Goal: Communication & Community: Participate in discussion

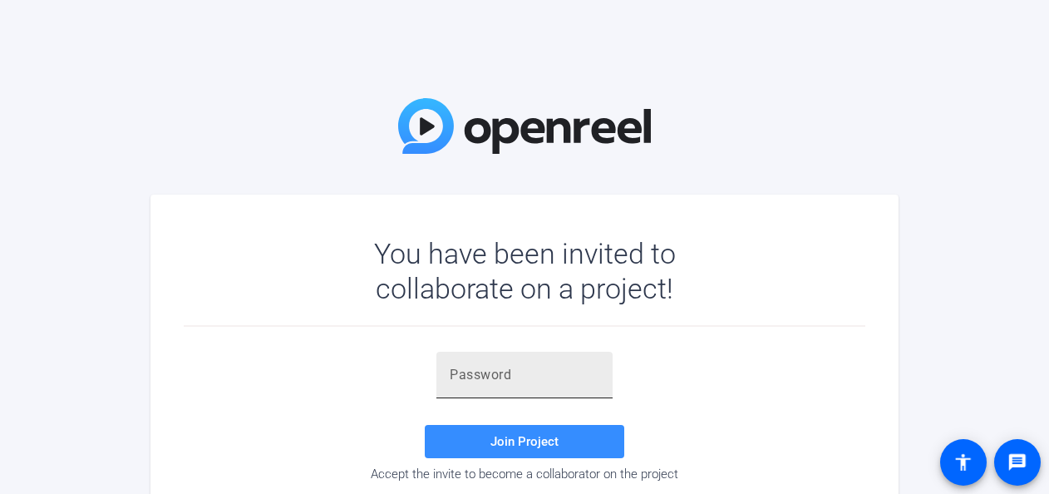
click at [460, 376] on input "text" at bounding box center [525, 375] width 150 height 20
paste input "SMklN'"
type input "SMklN'"
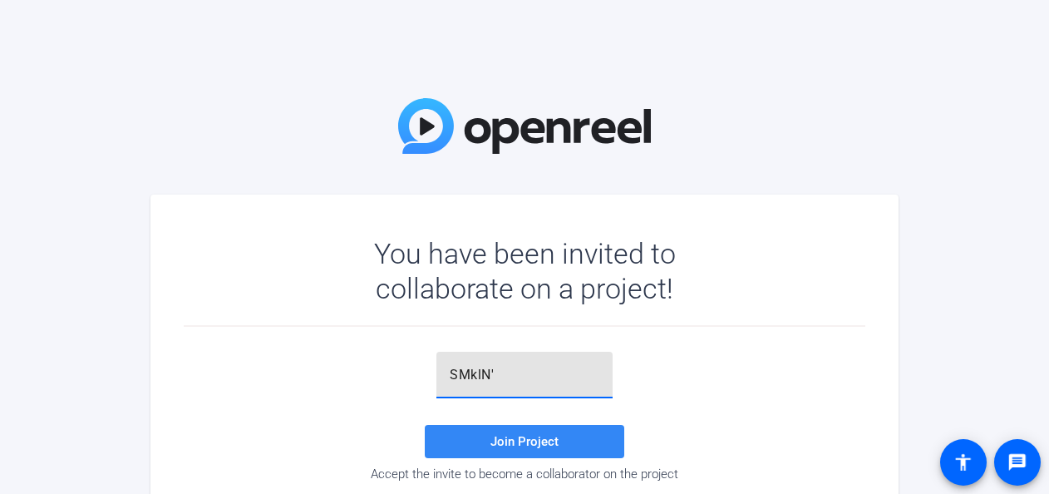
click at [521, 440] on span "Join Project" at bounding box center [524, 441] width 68 height 15
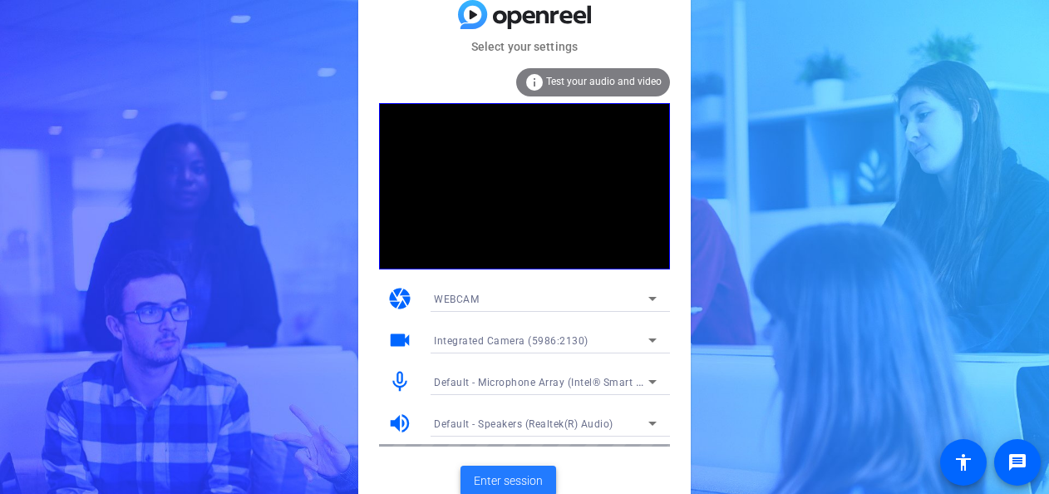
click at [525, 482] on span "Enter session" at bounding box center [508, 480] width 69 height 17
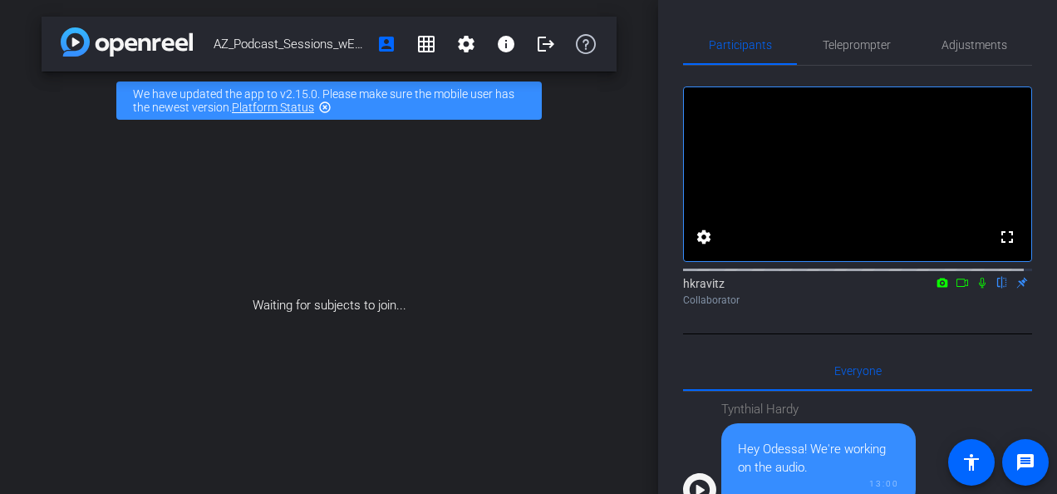
click at [956, 288] on icon at bounding box center [962, 283] width 13 height 12
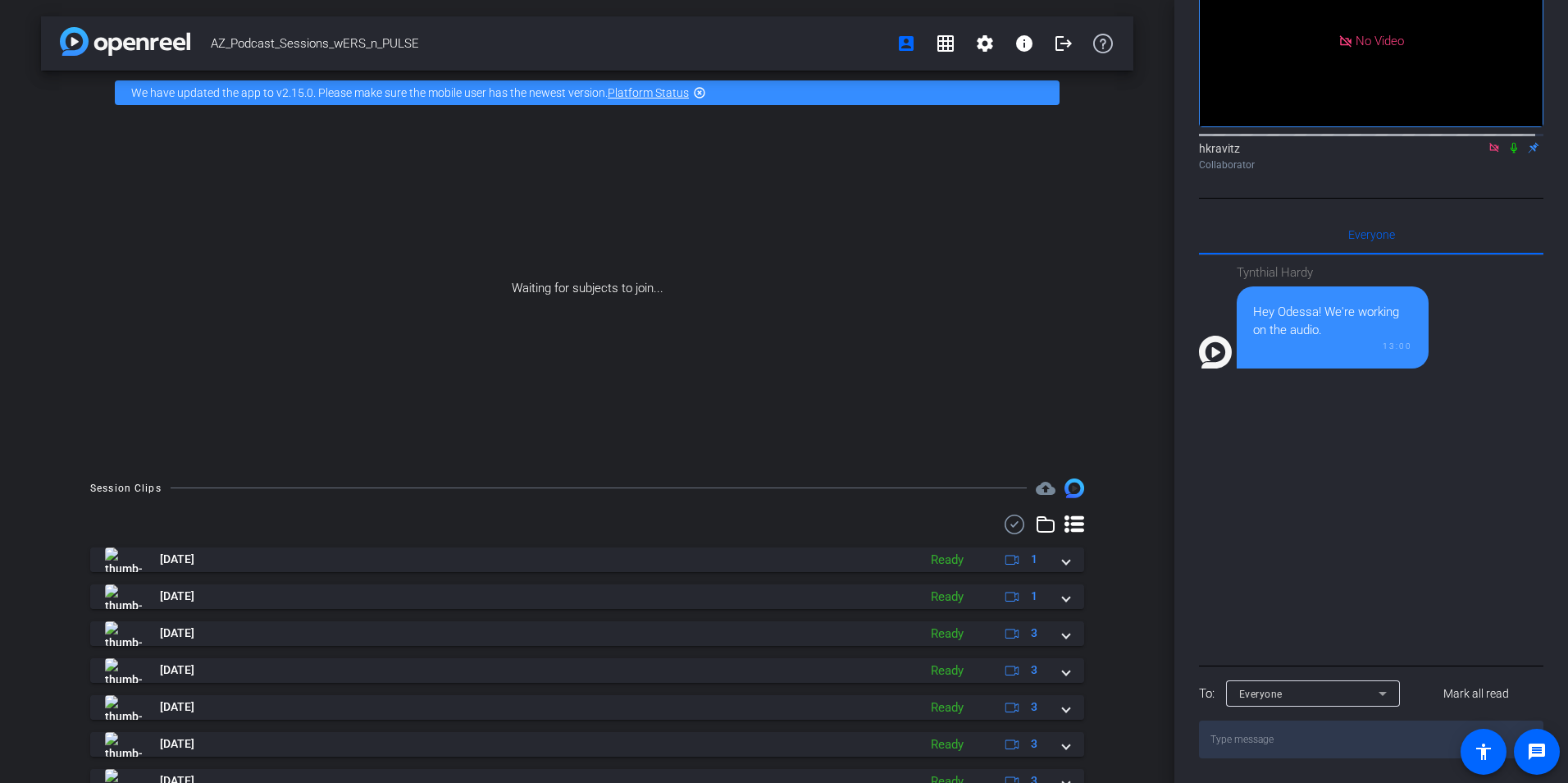
scroll to position [148, 0]
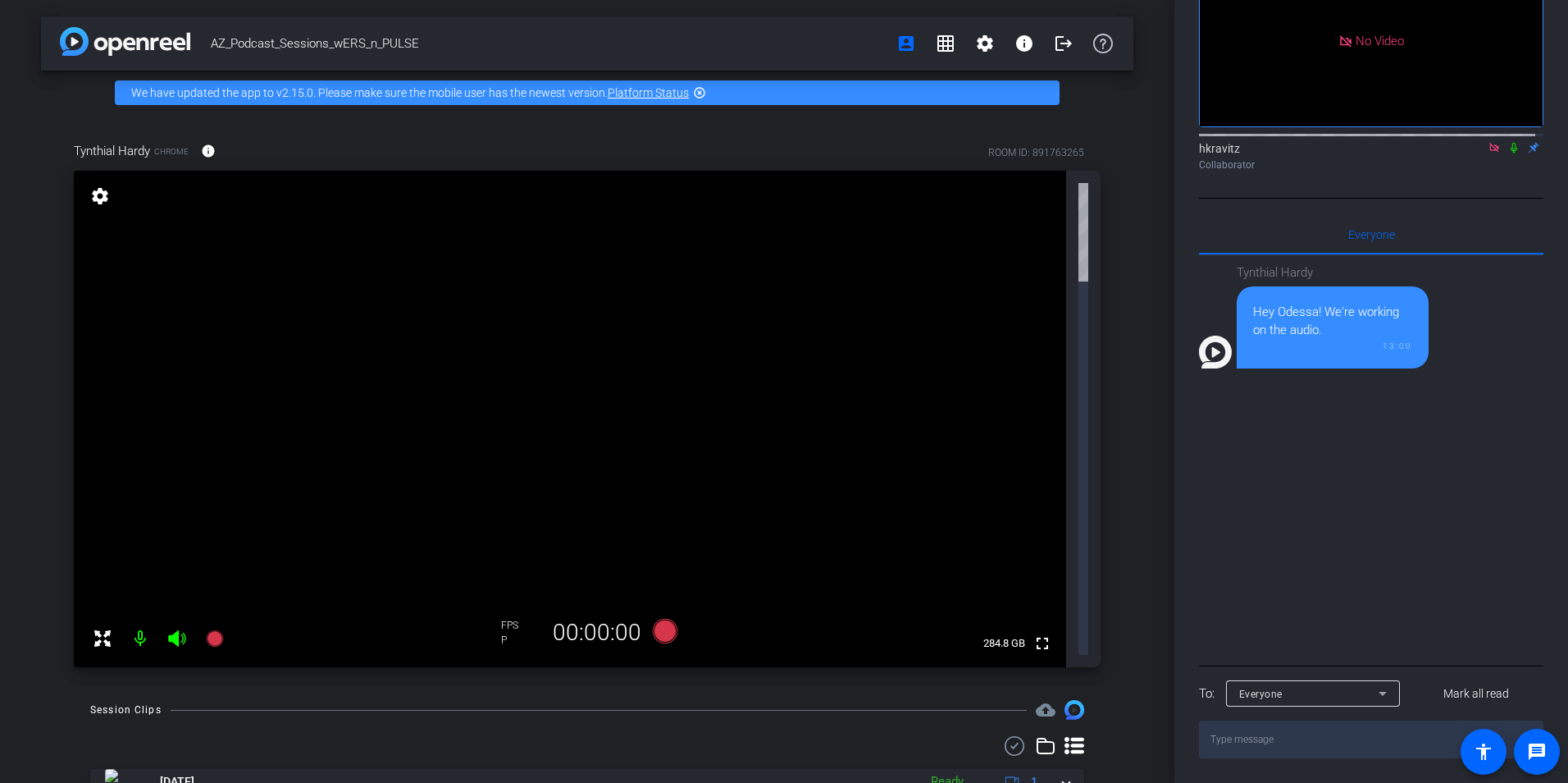
click at [1034, 144] on icon at bounding box center [1513, 148] width 13 height 12
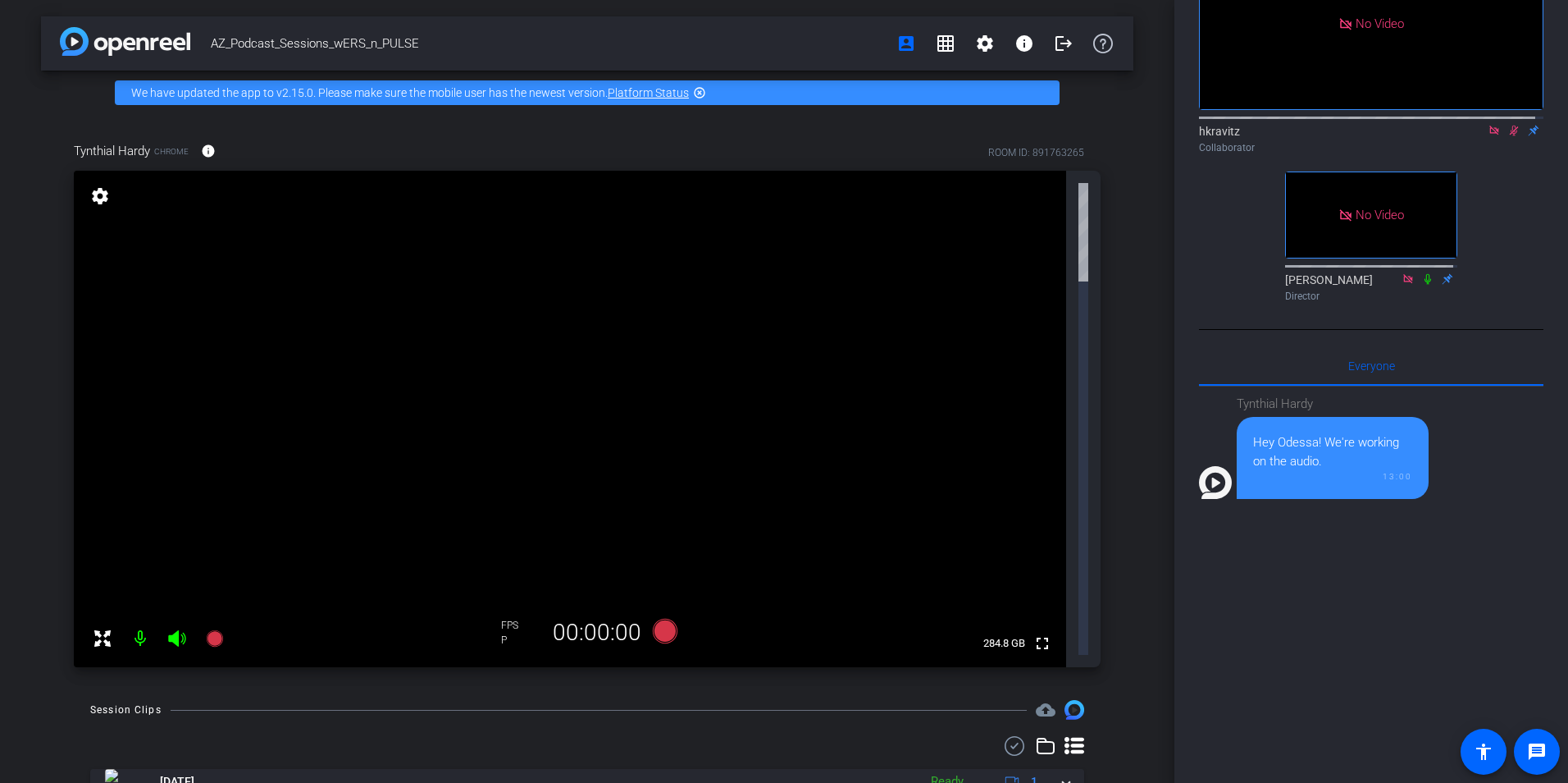
click at [1034, 138] on mat-icon at bounding box center [1514, 130] width 20 height 15
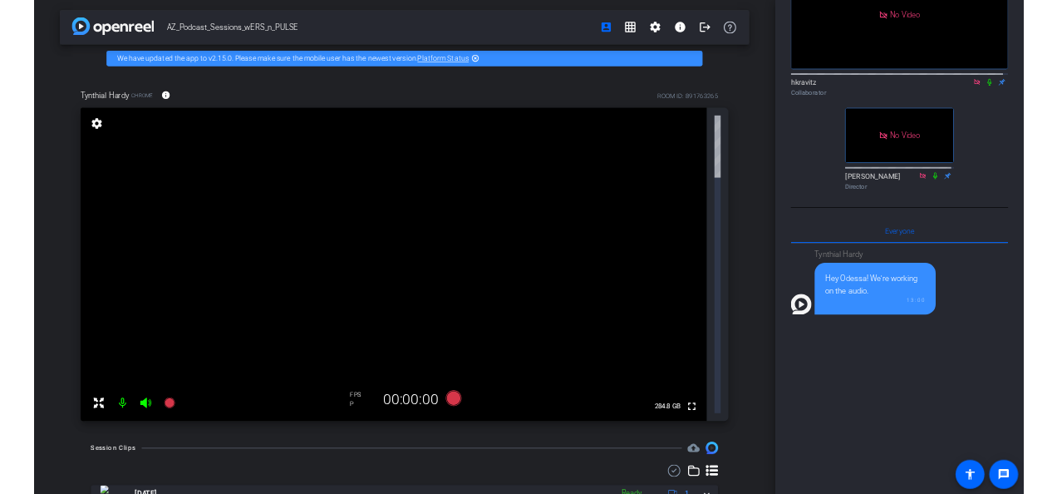
scroll to position [0, 0]
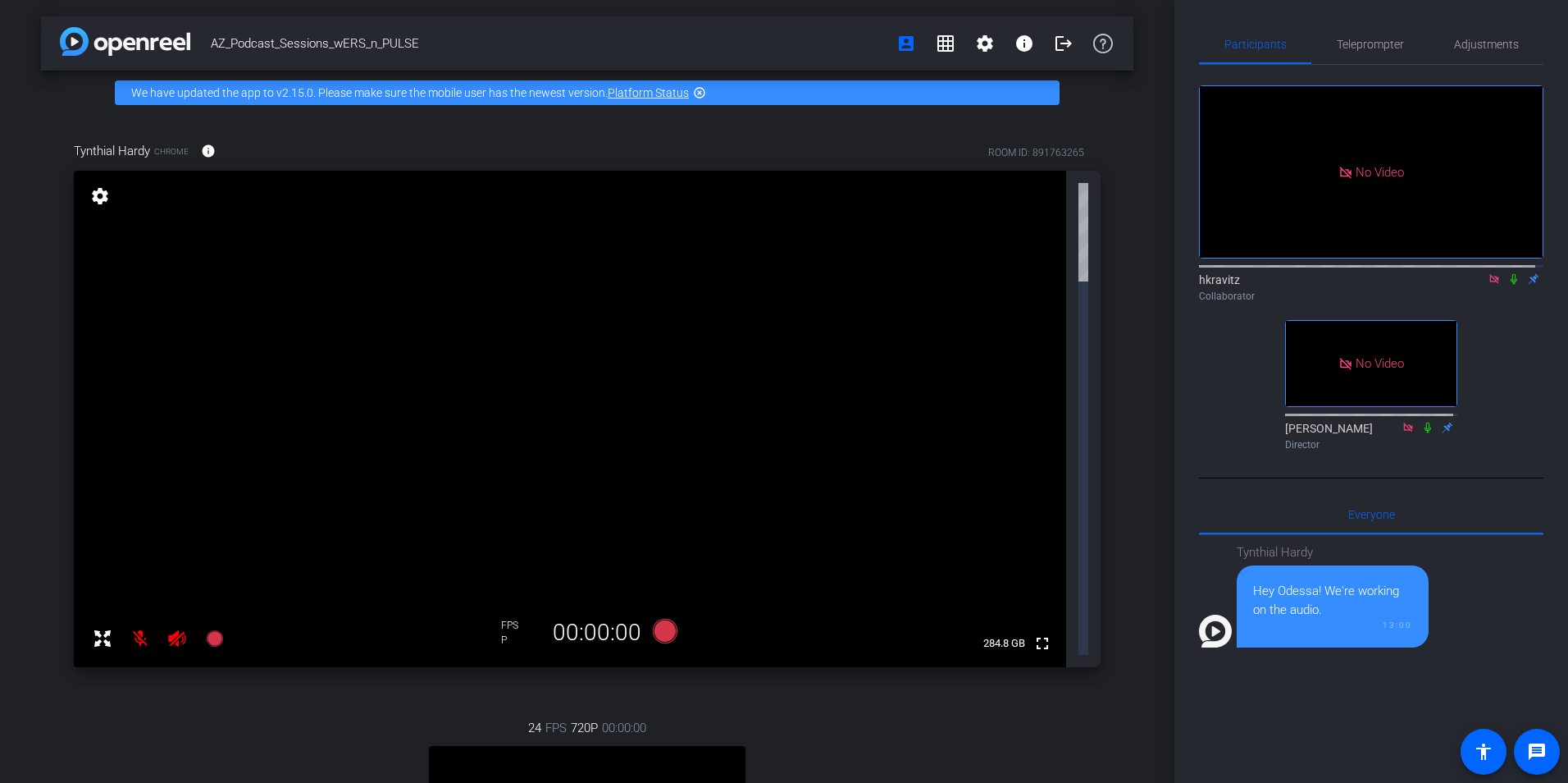
click at [1034, 284] on icon at bounding box center [1513, 279] width 13 height 12
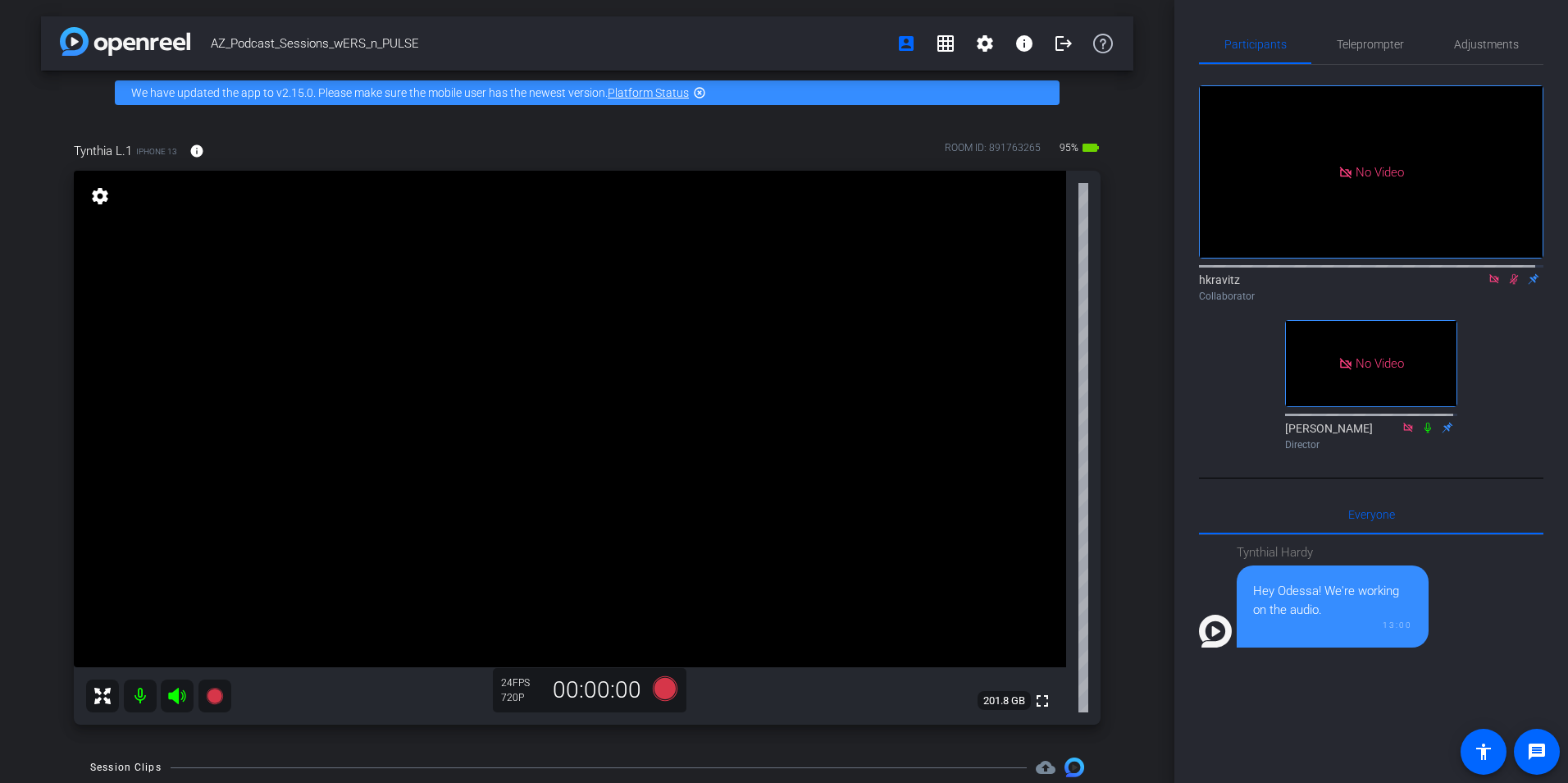
click at [1034, 284] on icon at bounding box center [1513, 279] width 13 height 12
click at [1034, 284] on icon at bounding box center [1514, 279] width 7 height 11
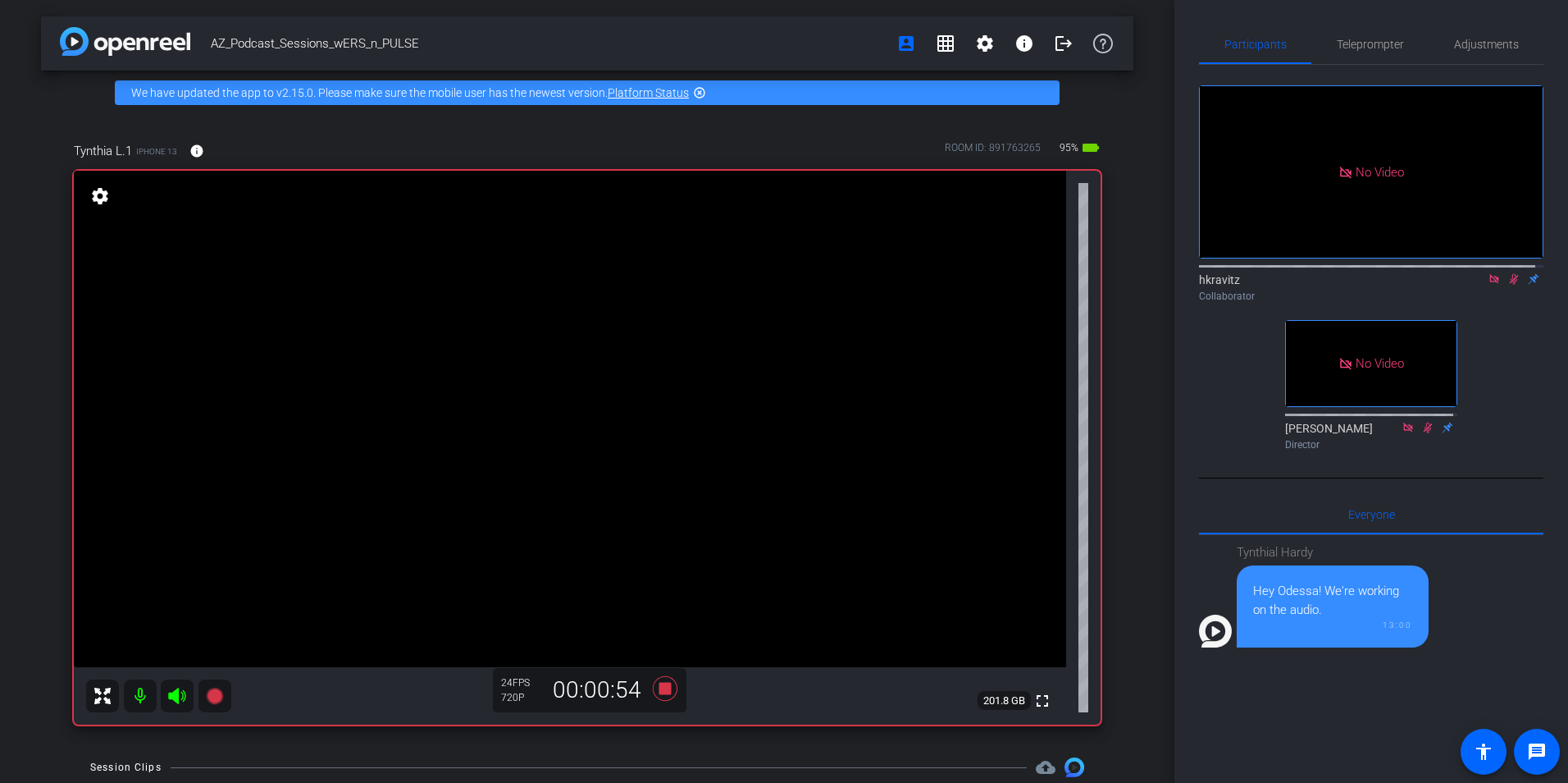
click at [1034, 284] on icon at bounding box center [1514, 279] width 9 height 11
click at [1034, 286] on mat-icon at bounding box center [1514, 278] width 20 height 15
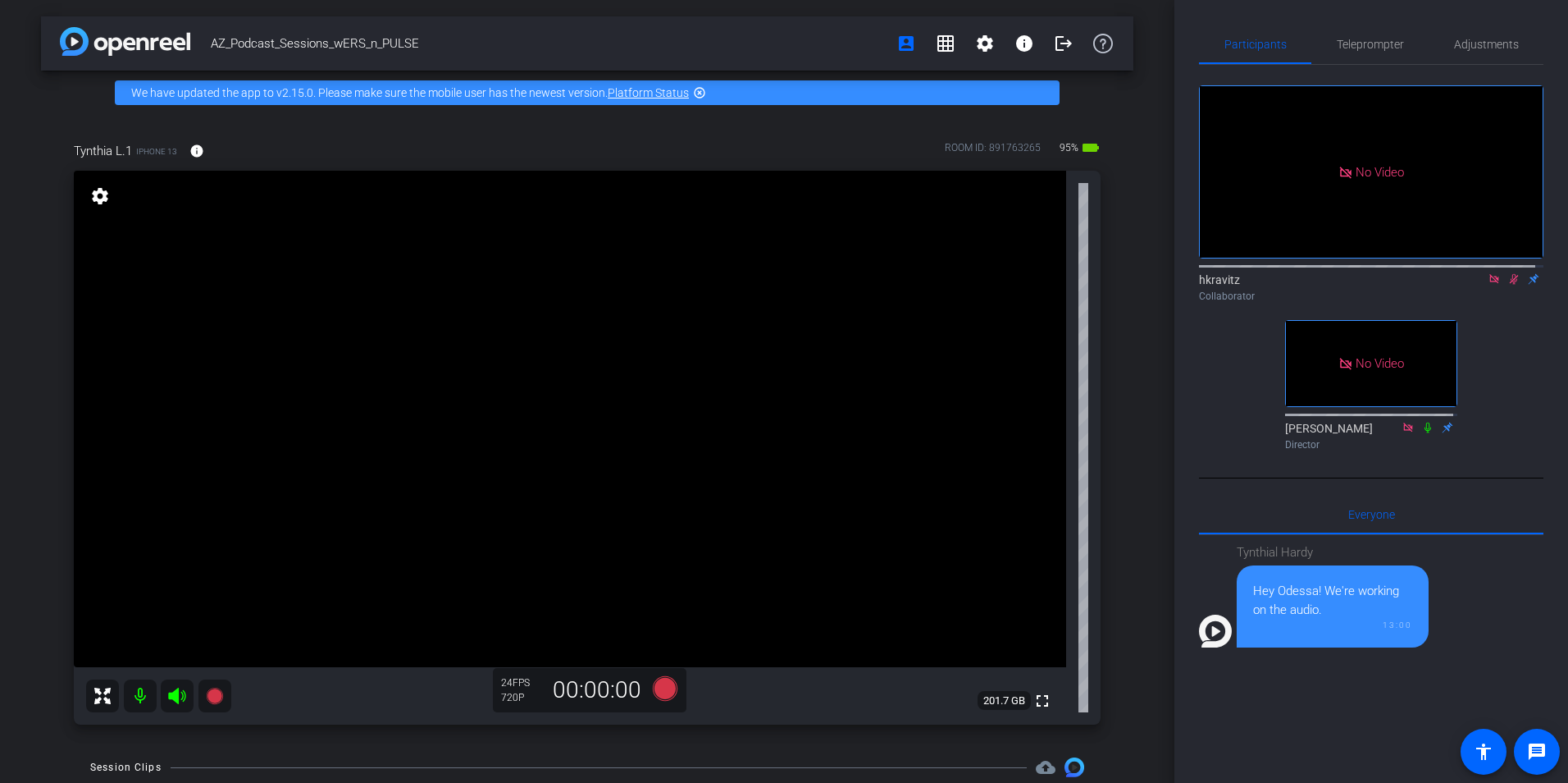
click at [1034, 284] on icon at bounding box center [1514, 279] width 9 height 11
click at [1034, 284] on icon at bounding box center [1513, 279] width 13 height 12
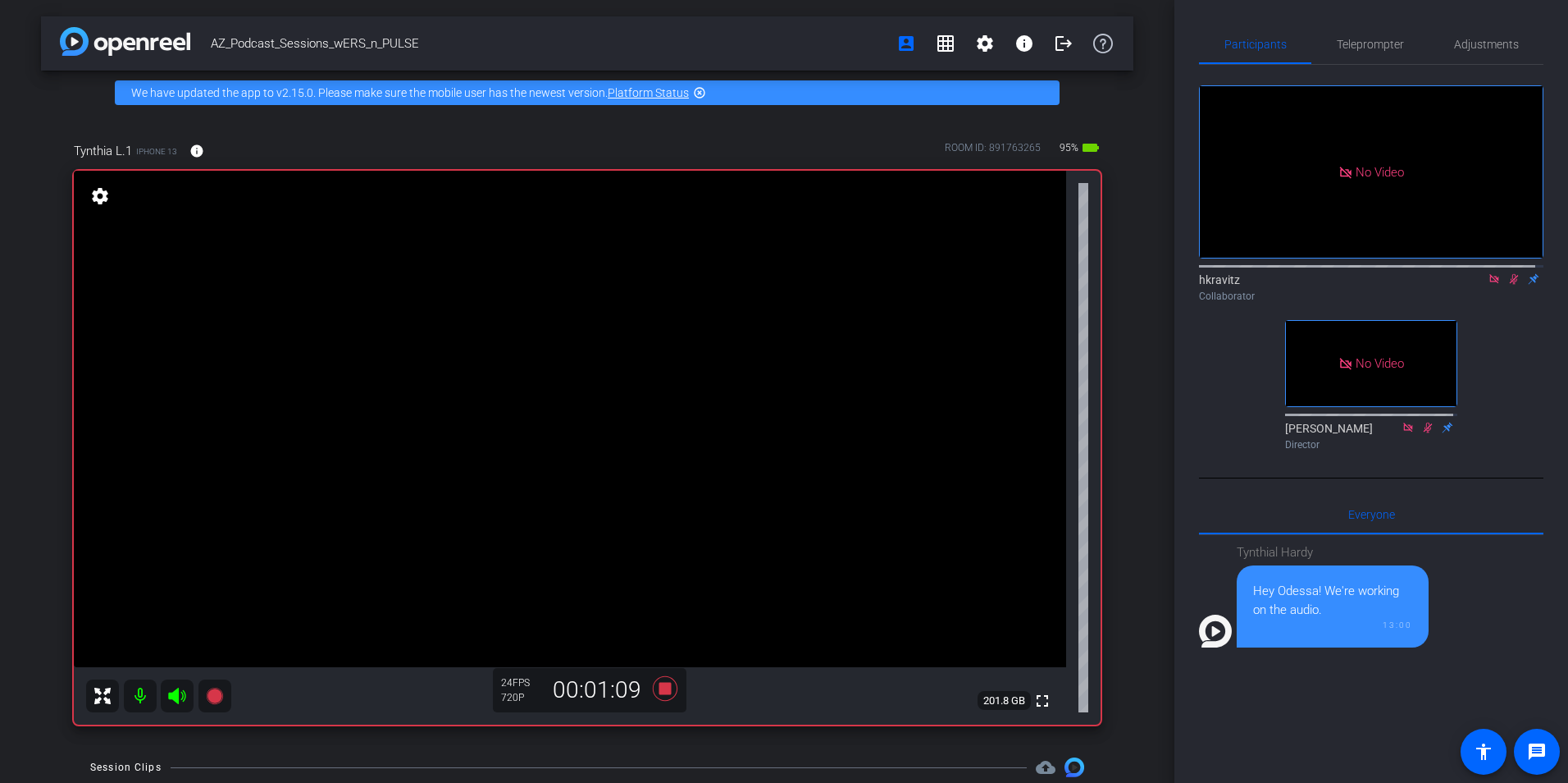
click at [1034, 284] on icon at bounding box center [1513, 279] width 13 height 12
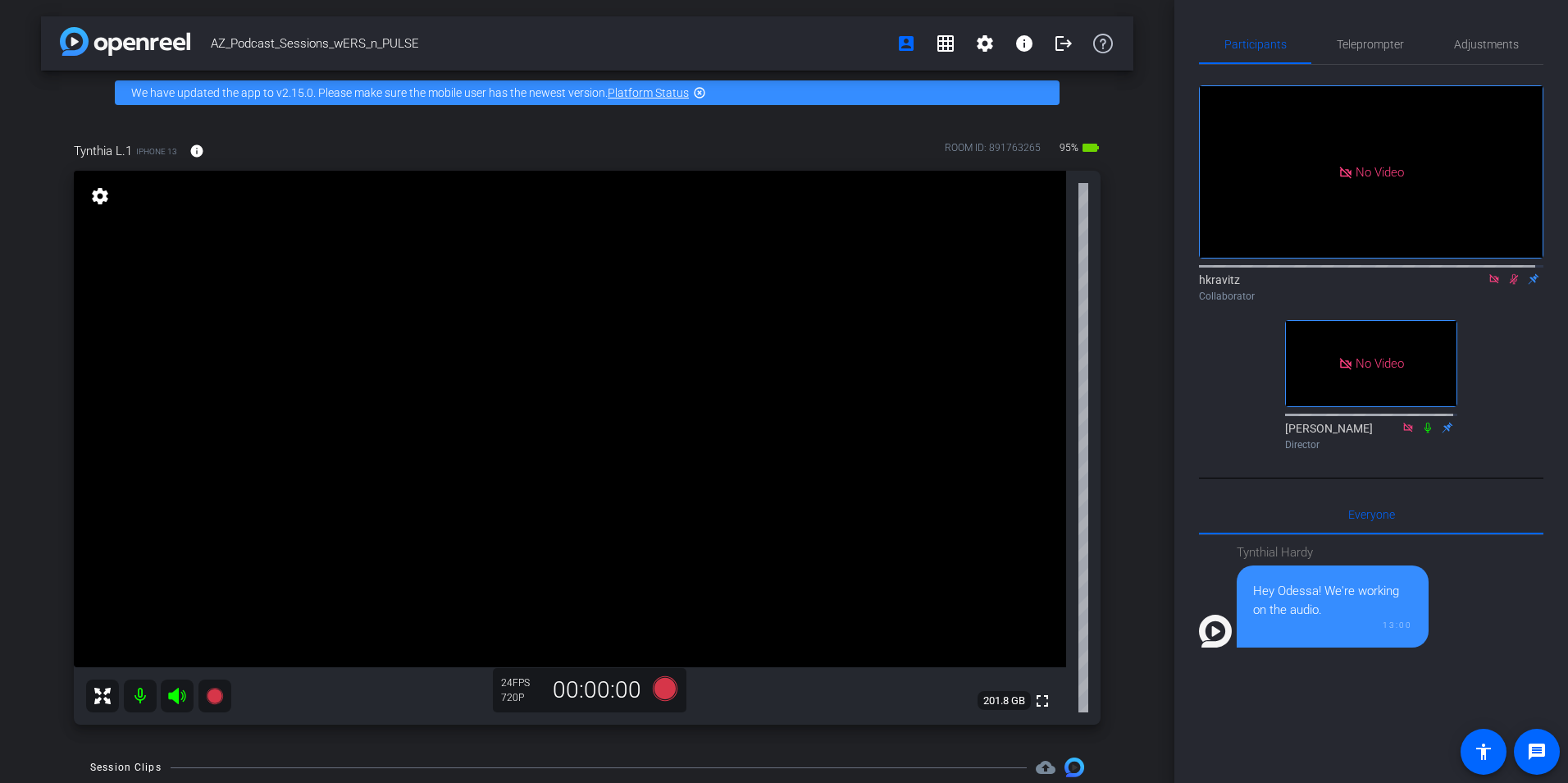
click at [1034, 284] on icon at bounding box center [1514, 279] width 9 height 11
click at [1034, 286] on mat-icon at bounding box center [1514, 278] width 20 height 15
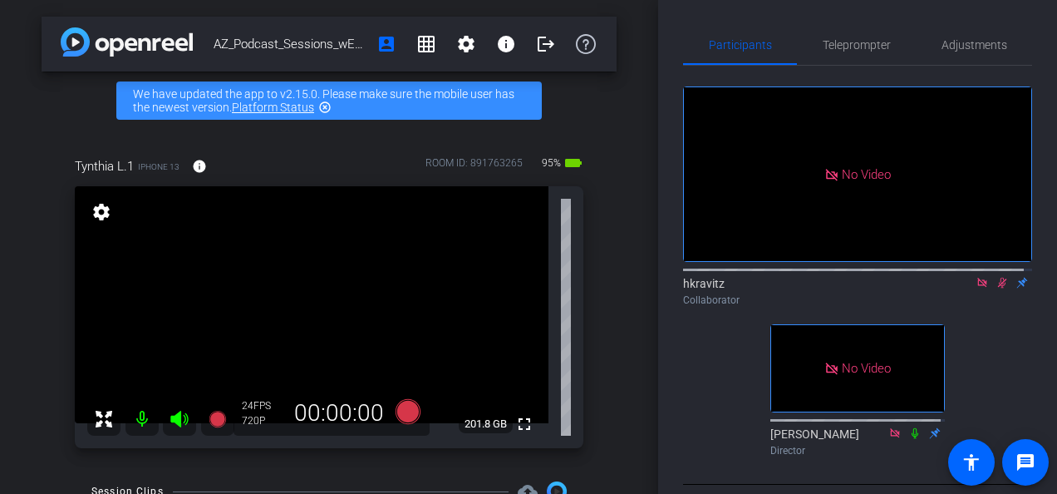
click at [998, 288] on icon at bounding box center [1002, 283] width 9 height 11
click at [999, 288] on icon at bounding box center [1002, 283] width 7 height 11
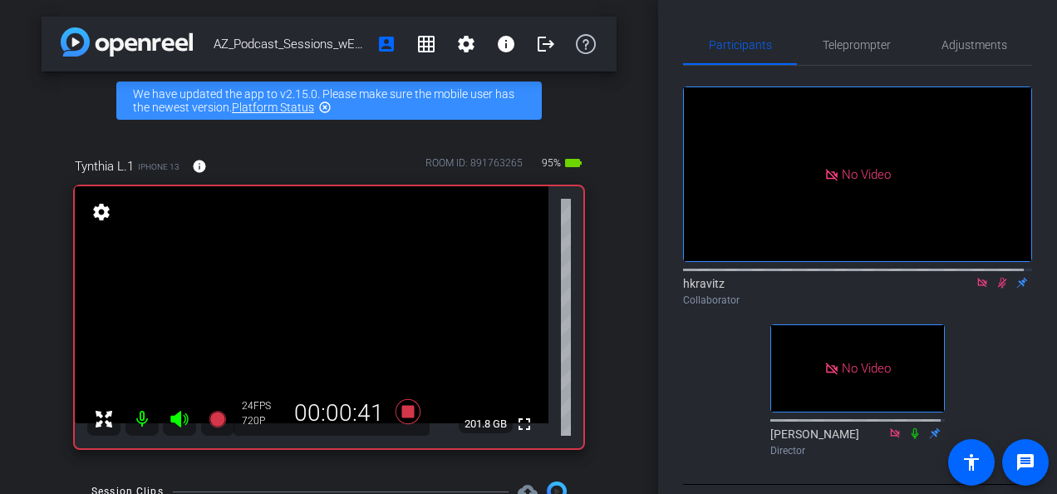
click at [995, 288] on icon at bounding box center [1001, 283] width 13 height 12
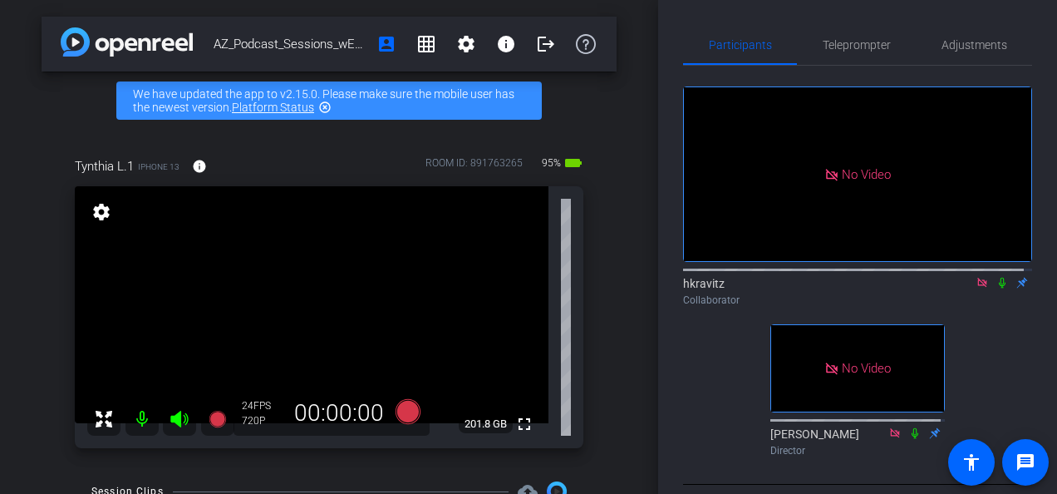
click at [995, 288] on icon at bounding box center [1001, 283] width 13 height 12
click at [1000, 290] on mat-icon at bounding box center [1002, 282] width 20 height 15
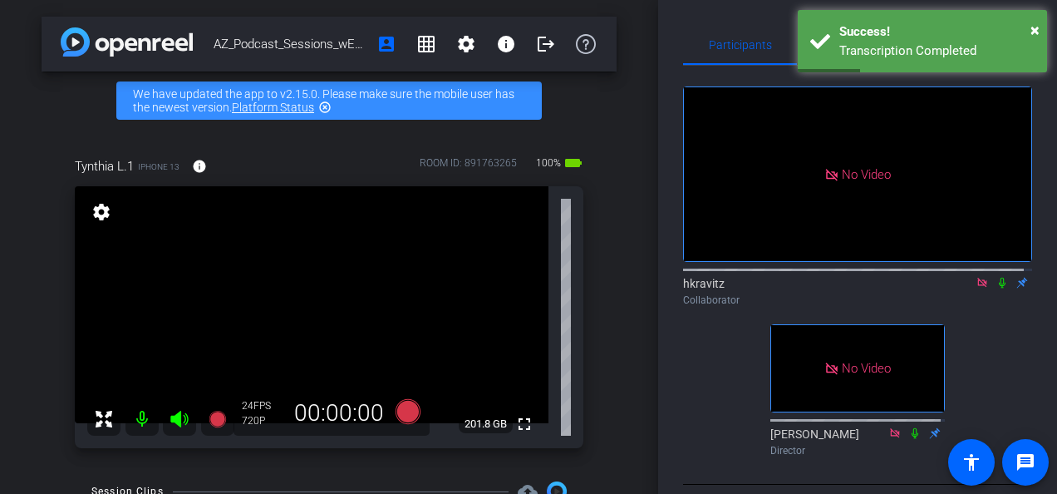
click at [995, 288] on icon at bounding box center [1001, 283] width 13 height 12
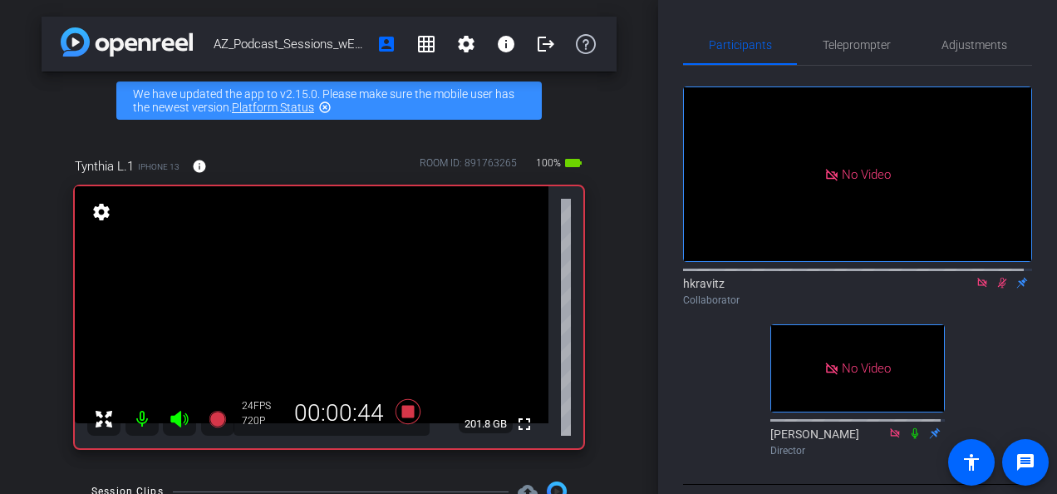
click at [995, 288] on icon at bounding box center [1001, 283] width 13 height 12
click at [999, 288] on icon at bounding box center [1002, 283] width 7 height 11
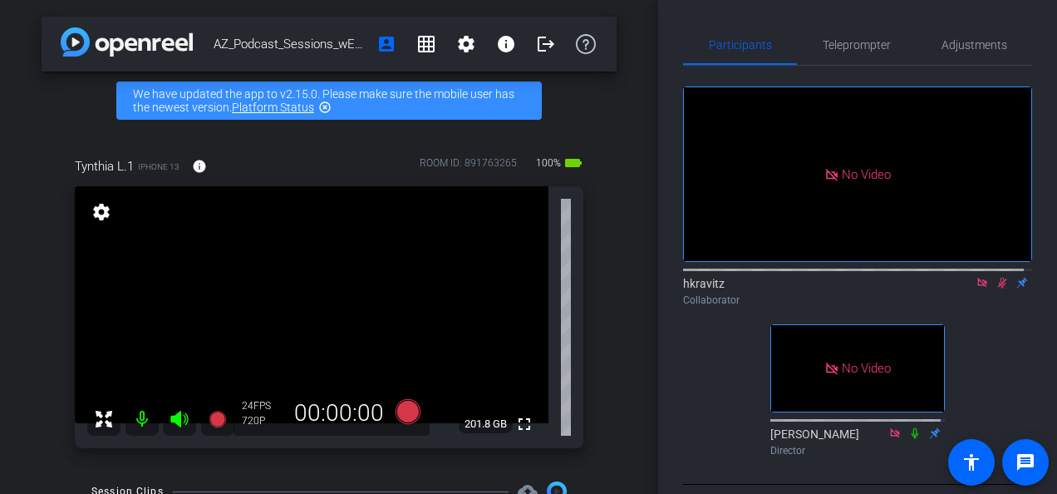
click at [995, 288] on icon at bounding box center [1001, 283] width 13 height 12
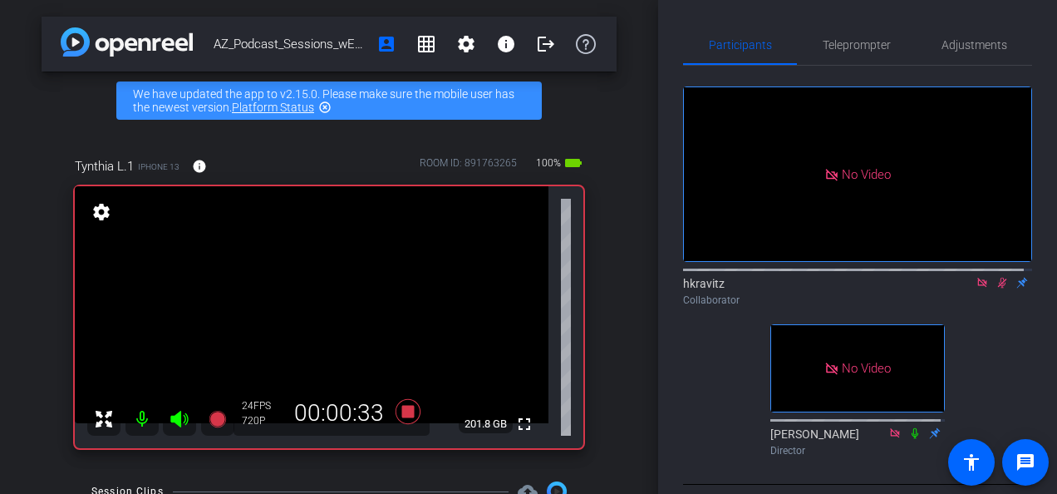
drag, startPoint x: 992, startPoint y: 299, endPoint x: 1025, endPoint y: 335, distance: 48.8
click at [995, 288] on icon at bounding box center [1001, 283] width 13 height 12
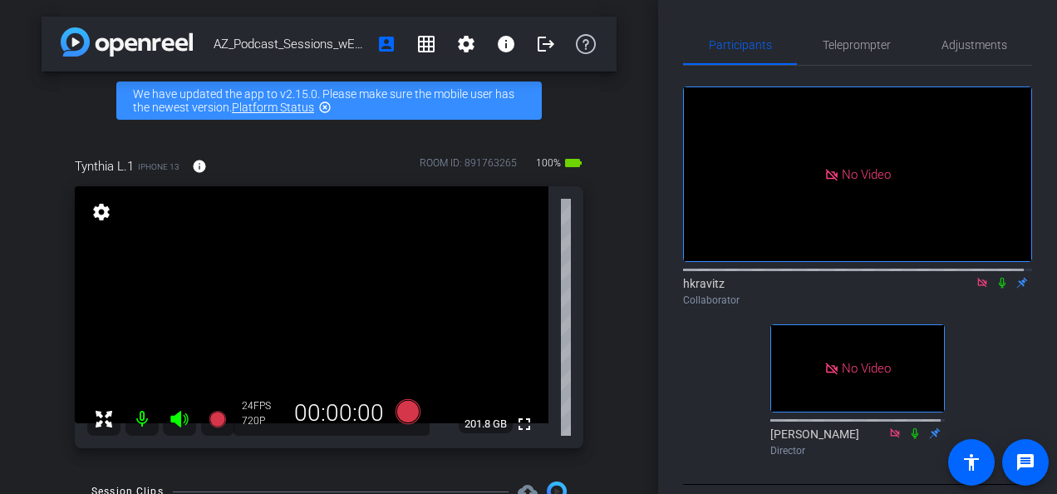
click at [998, 288] on icon at bounding box center [1001, 283] width 13 height 12
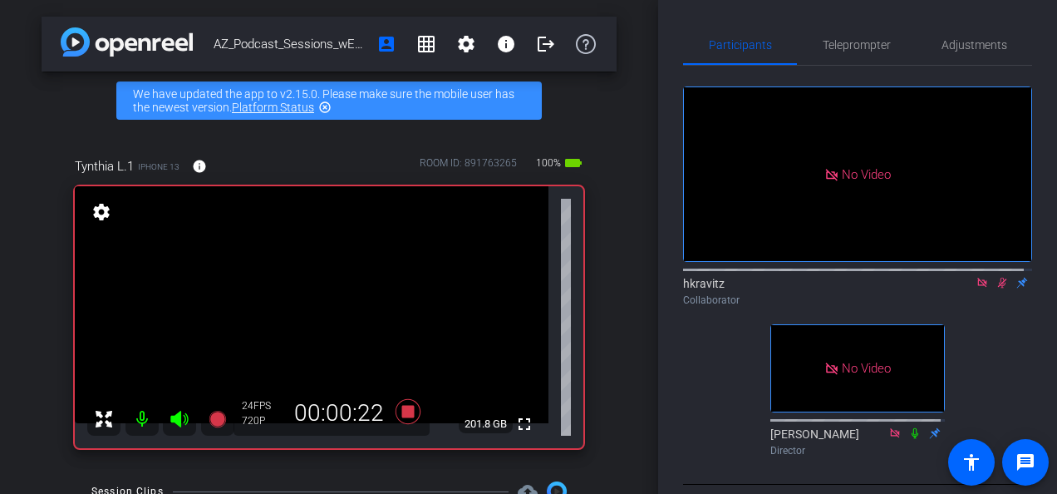
drag, startPoint x: 992, startPoint y: 297, endPoint x: 997, endPoint y: 309, distance: 13.4
click at [998, 288] on icon at bounding box center [1002, 283] width 9 height 11
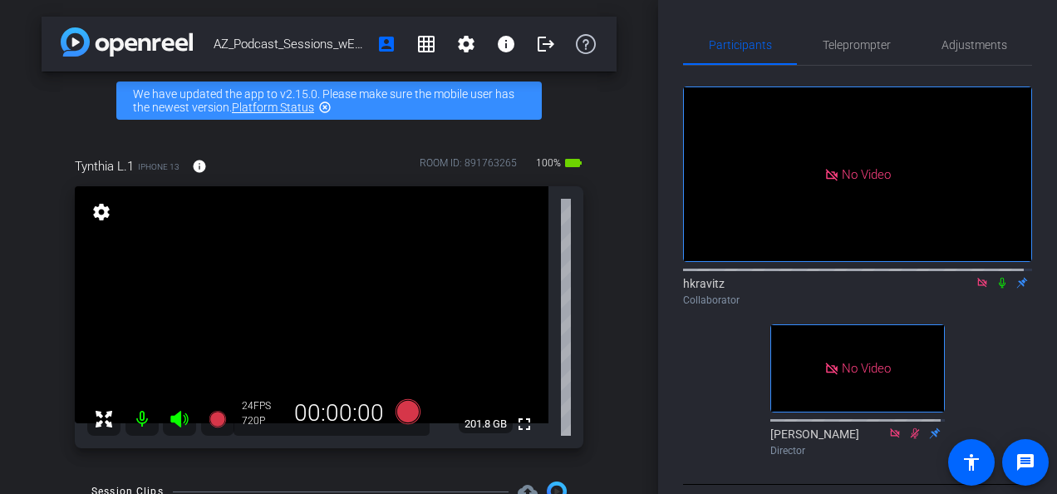
click at [999, 288] on icon at bounding box center [1002, 283] width 7 height 11
click at [995, 288] on icon at bounding box center [1001, 283] width 13 height 12
